Goal: Check status: Check status

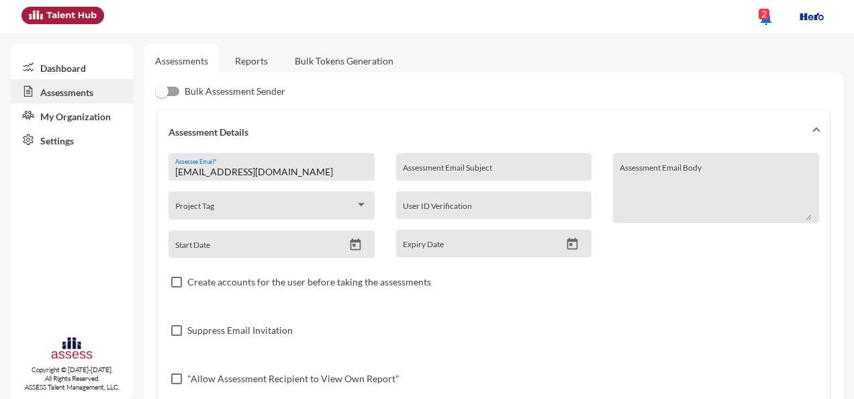
scroll to position [17, 0]
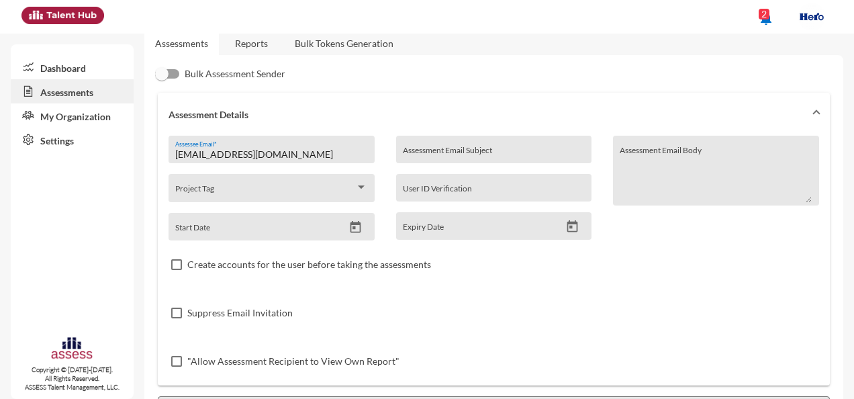
click at [189, 46] on link "Assessments" at bounding box center [181, 43] width 53 height 11
click at [257, 38] on link "Reports" at bounding box center [251, 43] width 54 height 33
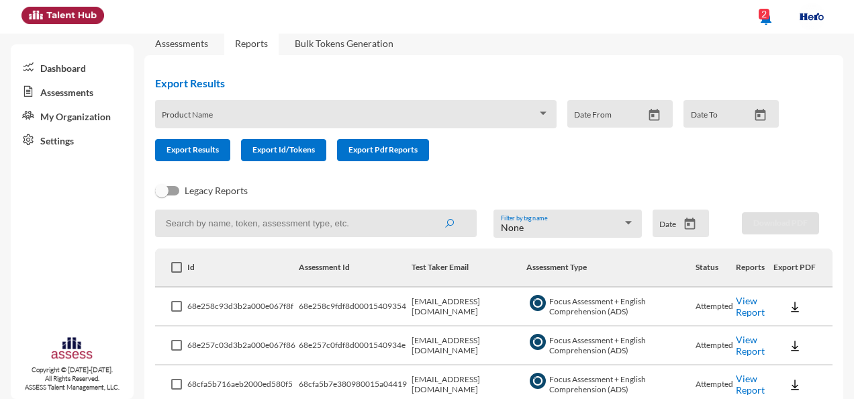
click at [742, 303] on link "View Report" at bounding box center [750, 306] width 29 height 23
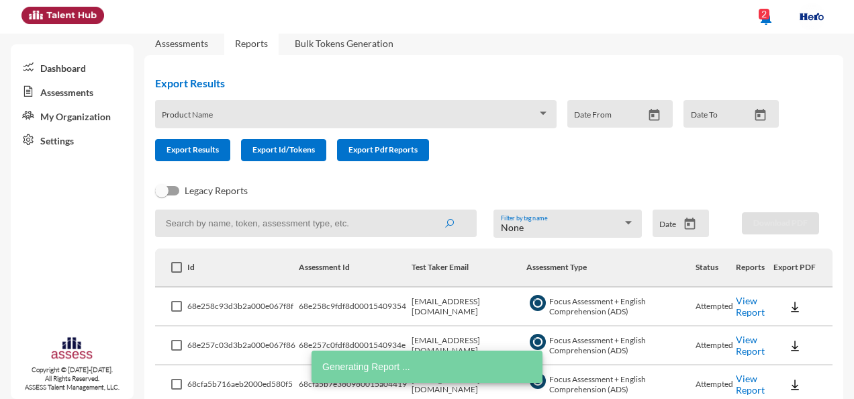
click at [746, 337] on link "View Report" at bounding box center [750, 345] width 29 height 23
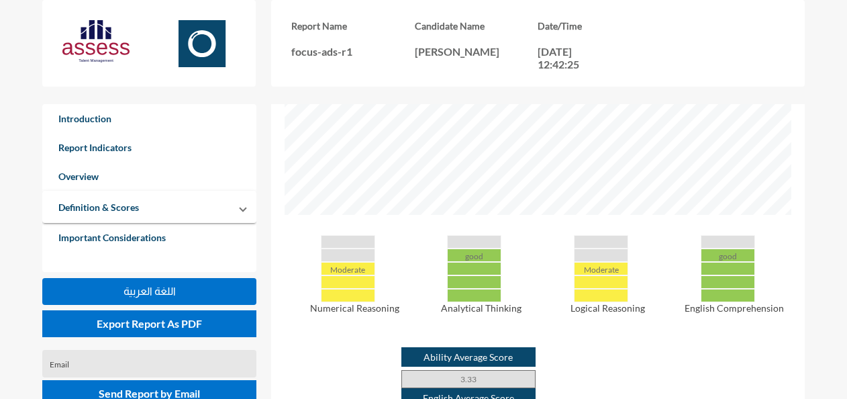
scroll to position [528, 0]
